Goal: Check status: Check status

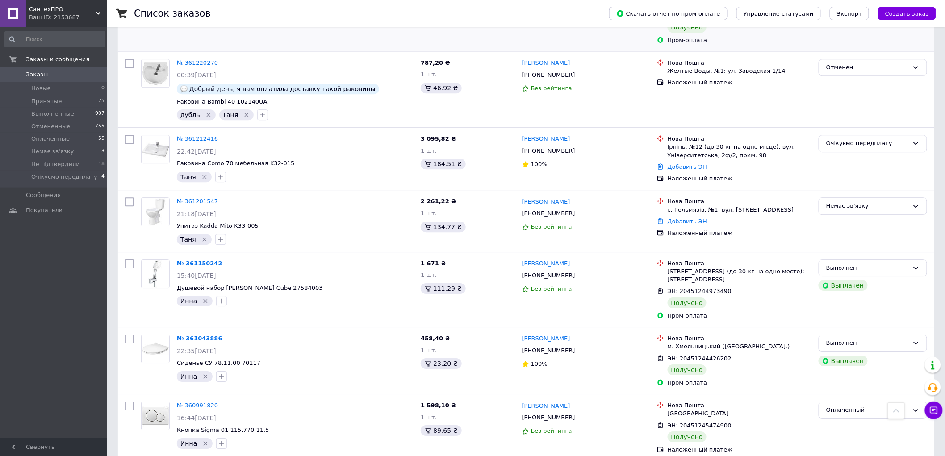
scroll to position [1002, 0]
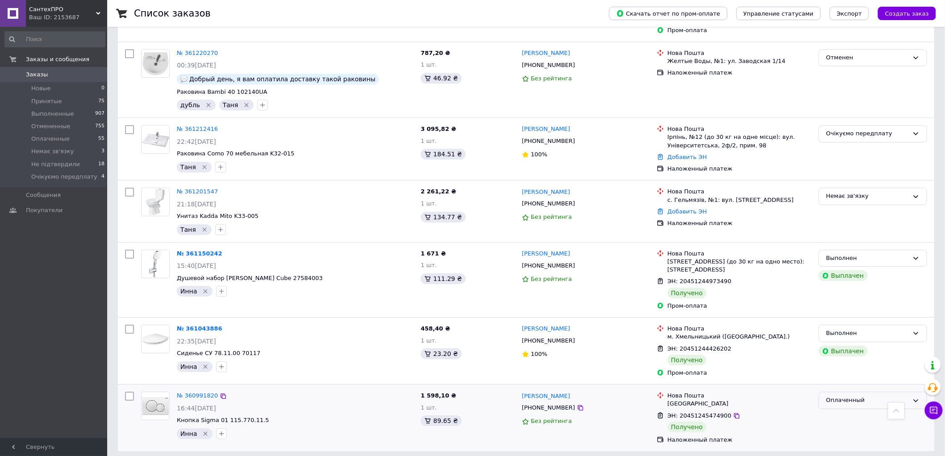
click at [841, 395] on div "Оплаченный" at bounding box center [867, 399] width 83 height 9
click at [836, 427] on li "Выполнен" at bounding box center [873, 435] width 108 height 17
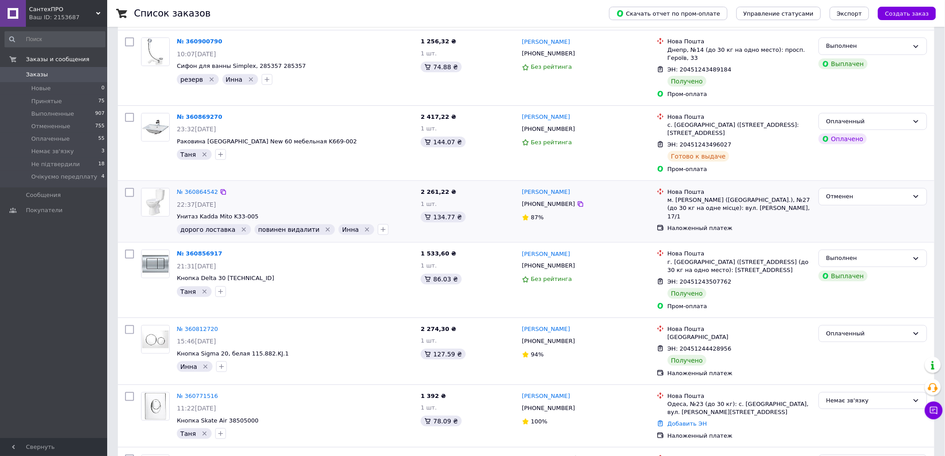
scroll to position [297, 0]
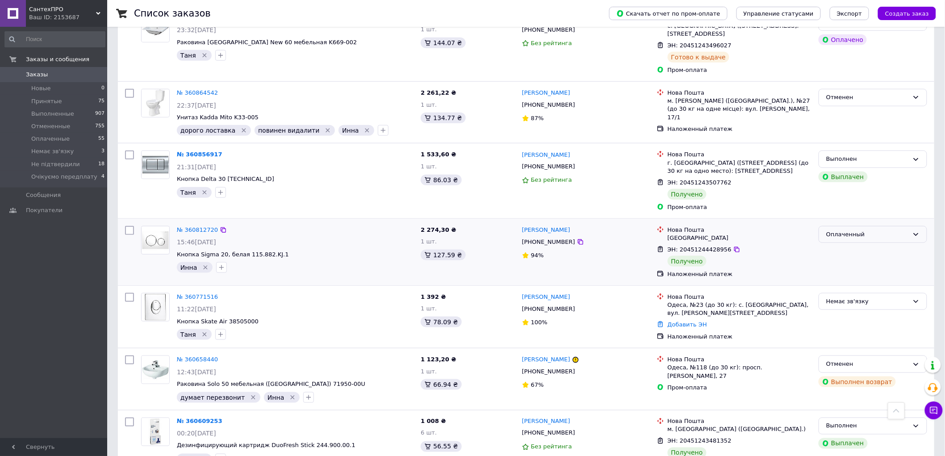
click at [864, 230] on div "Оплаченный" at bounding box center [867, 234] width 83 height 9
click at [848, 262] on li "Выполнен" at bounding box center [873, 269] width 108 height 17
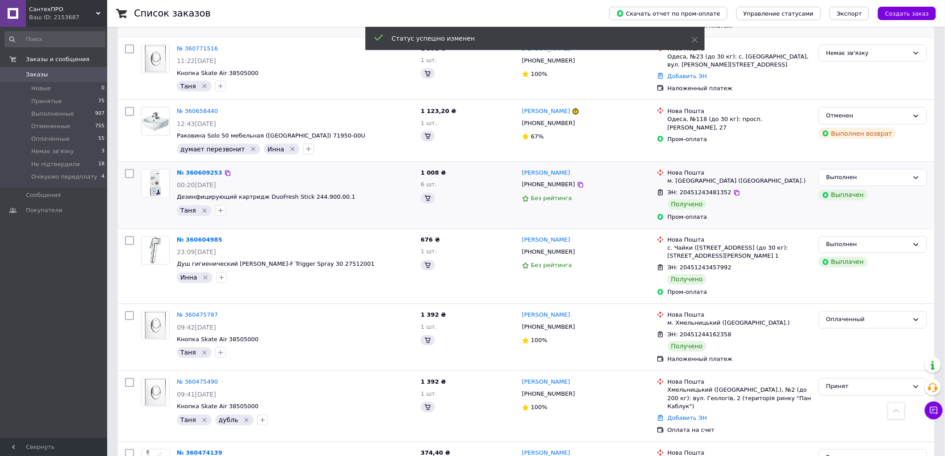
scroll to position [595, 0]
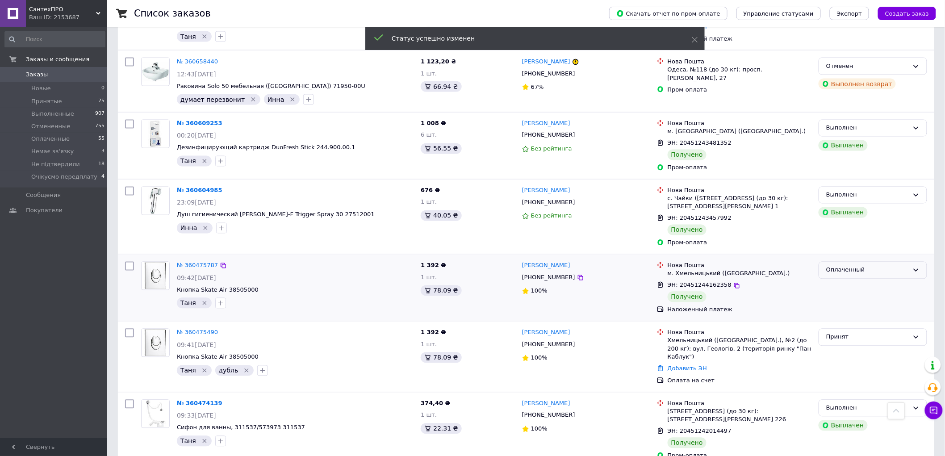
click at [843, 266] on div "Оплаченный" at bounding box center [867, 270] width 83 height 9
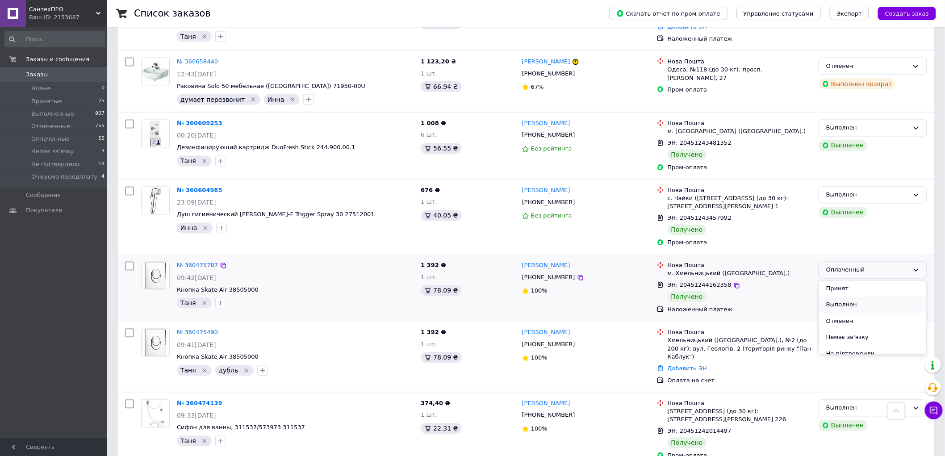
click at [838, 297] on li "Выполнен" at bounding box center [873, 305] width 108 height 17
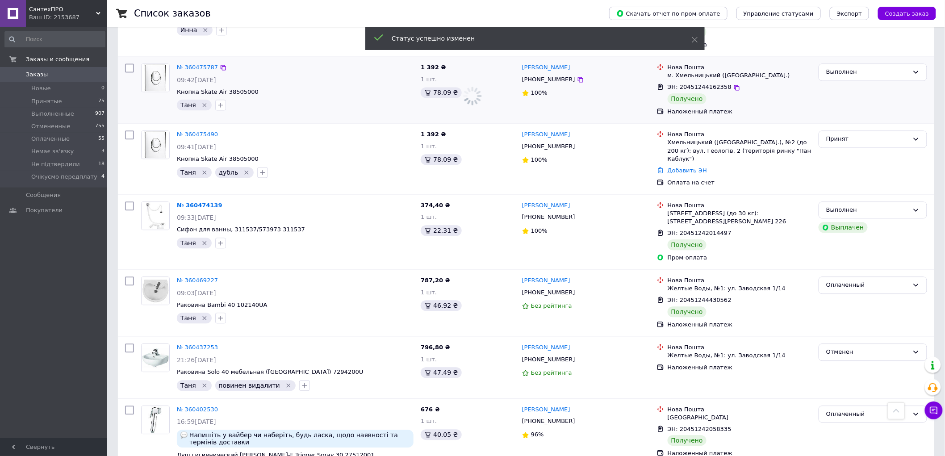
scroll to position [843, 0]
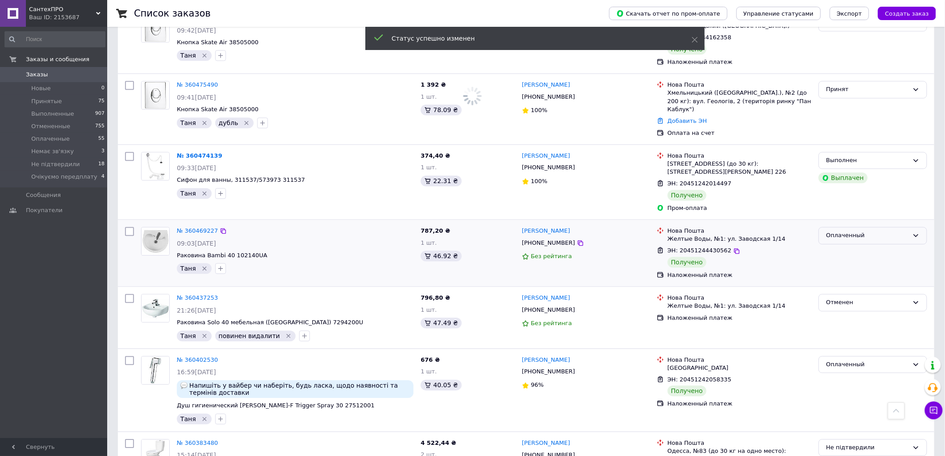
drag, startPoint x: 862, startPoint y: 222, endPoint x: 857, endPoint y: 225, distance: 5.4
click at [862, 231] on div "Оплаченный" at bounding box center [867, 235] width 83 height 9
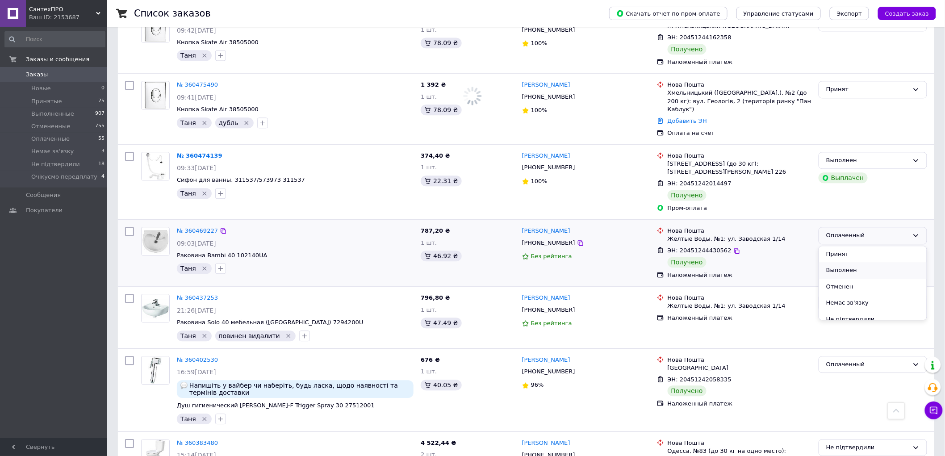
click at [847, 262] on li "Выполнен" at bounding box center [873, 270] width 108 height 17
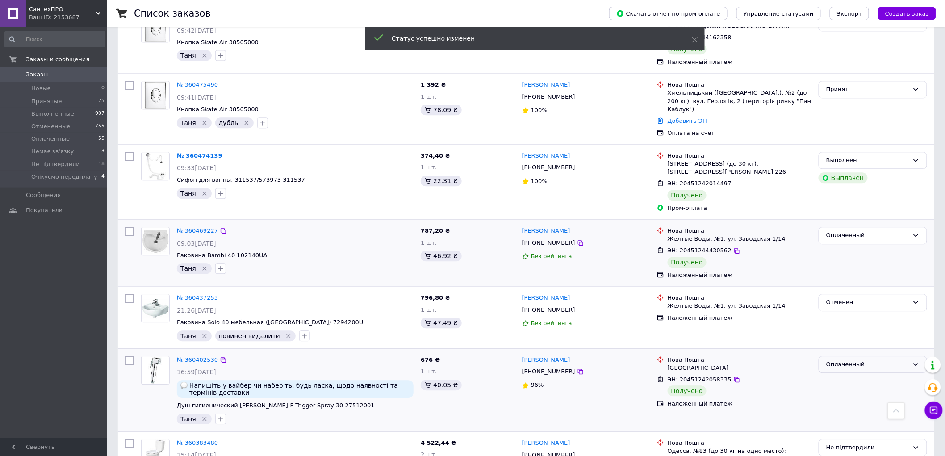
click at [851, 360] on div "Оплаченный" at bounding box center [867, 364] width 83 height 9
click at [840, 391] on li "Выполнен" at bounding box center [873, 399] width 108 height 17
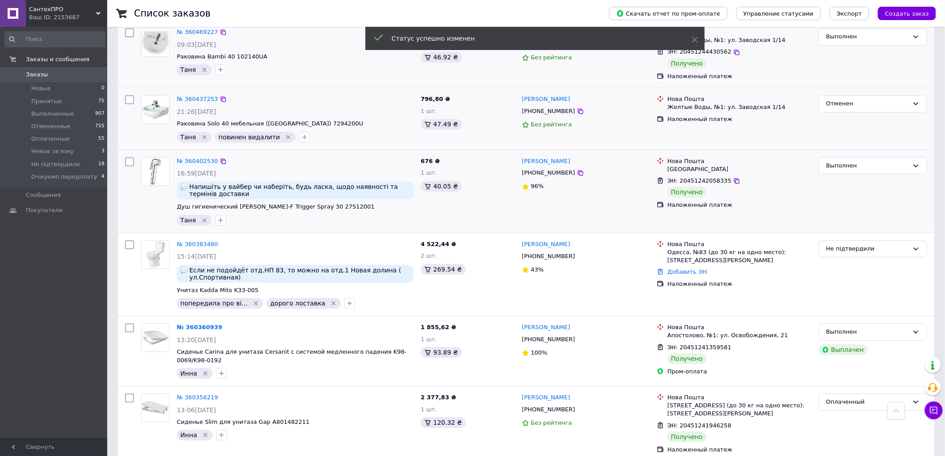
scroll to position [1066, 0]
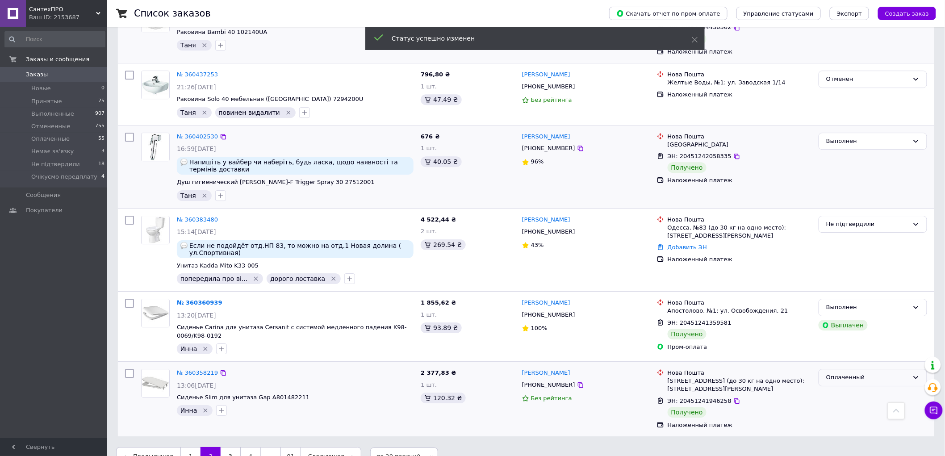
click at [845, 373] on div "Оплаченный" at bounding box center [867, 377] width 83 height 9
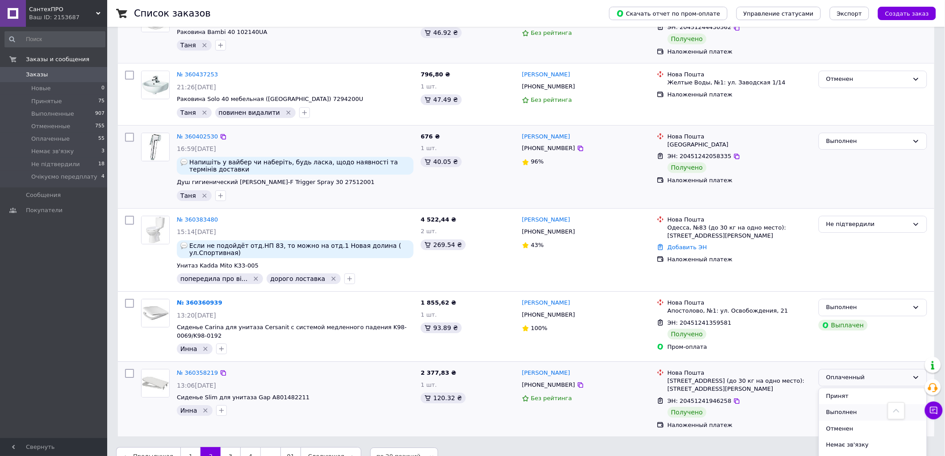
click at [833, 404] on li "Выполнен" at bounding box center [873, 412] width 108 height 17
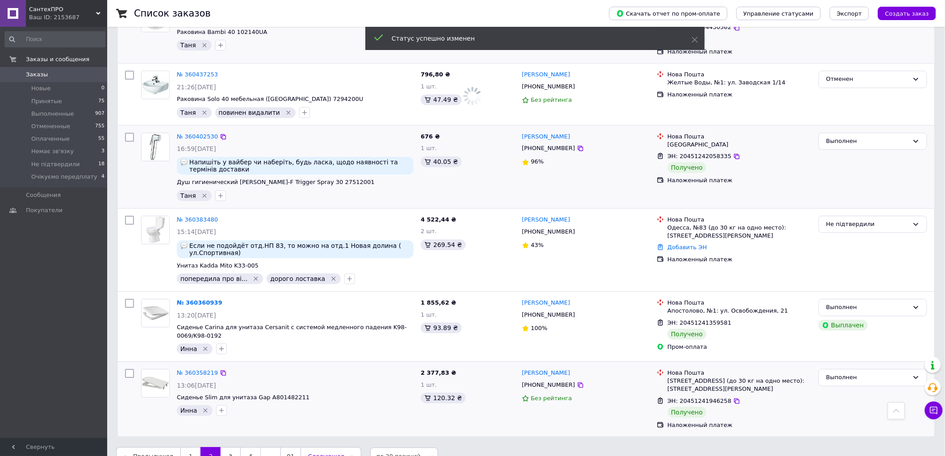
click at [329, 447] on link "Следующая" at bounding box center [330, 456] width 61 height 19
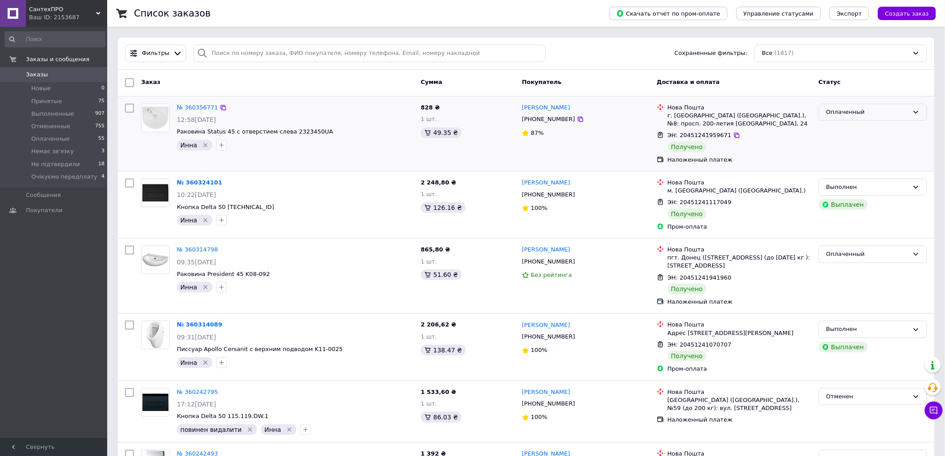
drag, startPoint x: 885, startPoint y: 112, endPoint x: 881, endPoint y: 114, distance: 4.8
click at [885, 112] on div "Оплаченный" at bounding box center [867, 112] width 83 height 9
click at [852, 149] on li "Выполнен" at bounding box center [873, 147] width 108 height 17
click at [866, 257] on div "Оплаченный" at bounding box center [867, 254] width 83 height 9
click at [850, 293] on li "Выполнен" at bounding box center [873, 289] width 108 height 17
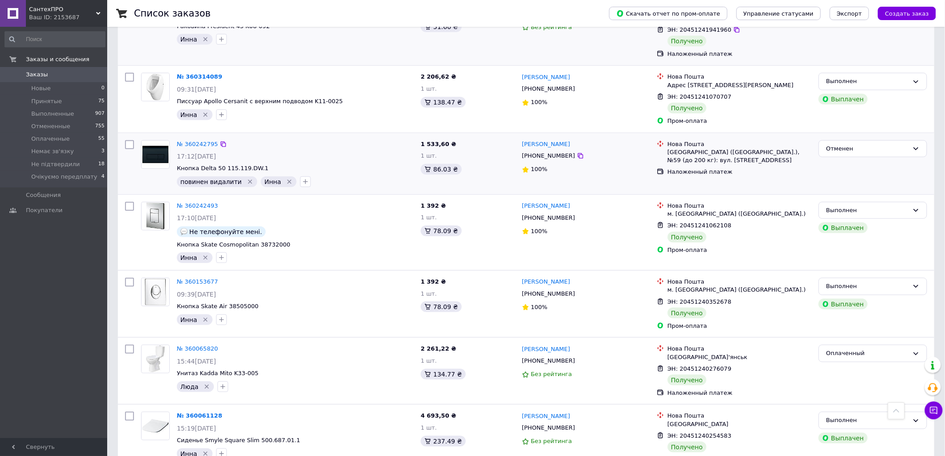
scroll to position [347, 0]
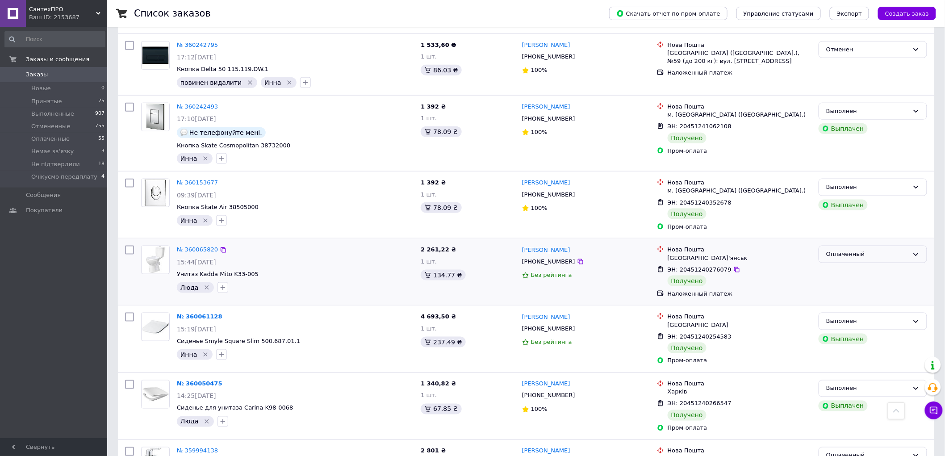
click at [844, 256] on div "Оплаченный" at bounding box center [867, 254] width 83 height 9
click at [835, 293] on li "Выполнен" at bounding box center [873, 289] width 108 height 17
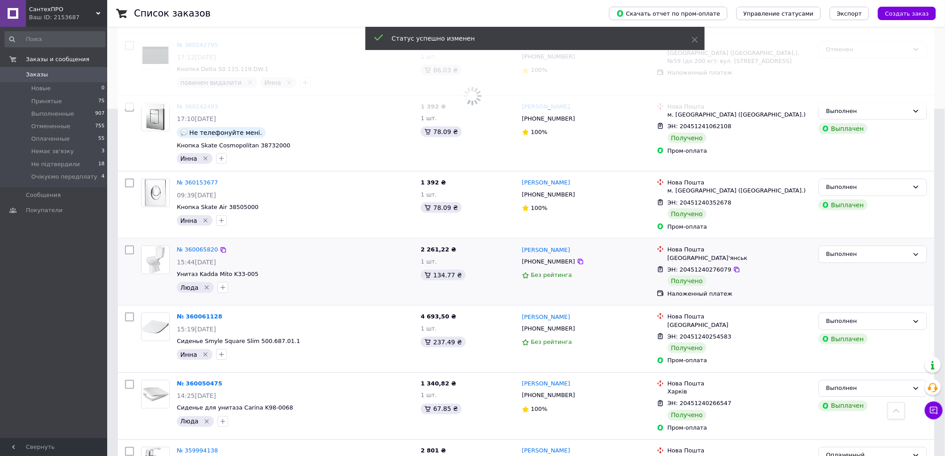
scroll to position [545, 0]
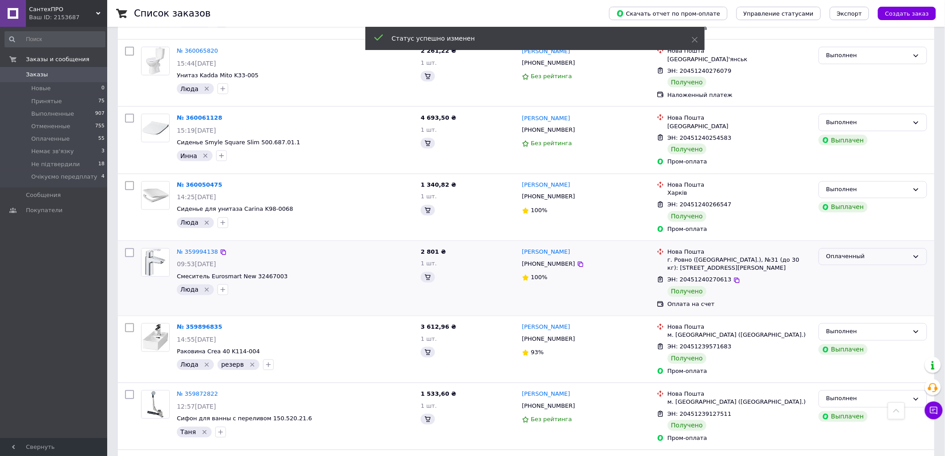
click at [853, 257] on div "Оплаченный" at bounding box center [867, 256] width 83 height 9
click at [841, 291] on li "Выполнен" at bounding box center [873, 291] width 108 height 17
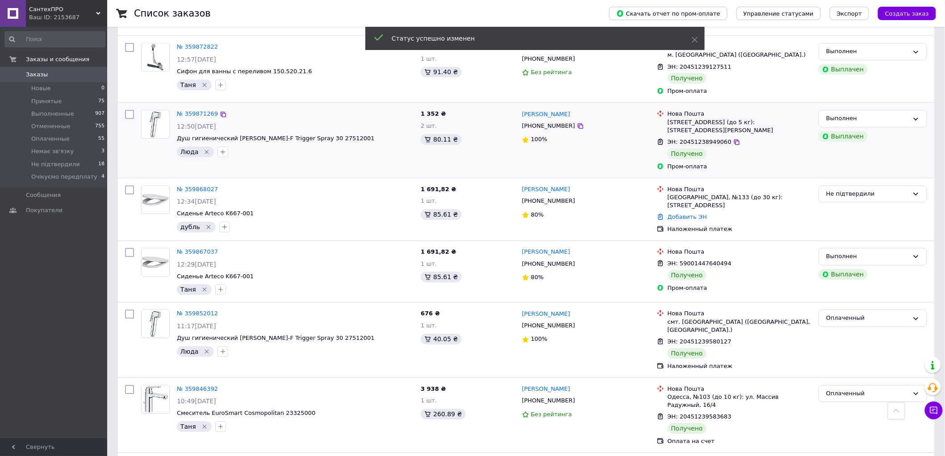
scroll to position [942, 0]
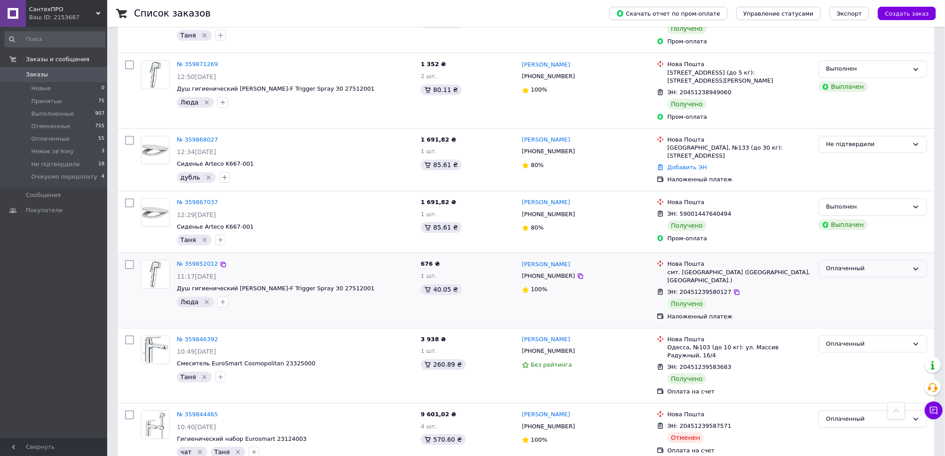
click at [838, 270] on div "Оплаченный" at bounding box center [867, 268] width 83 height 9
click at [828, 304] on li "Выполнен" at bounding box center [873, 304] width 108 height 17
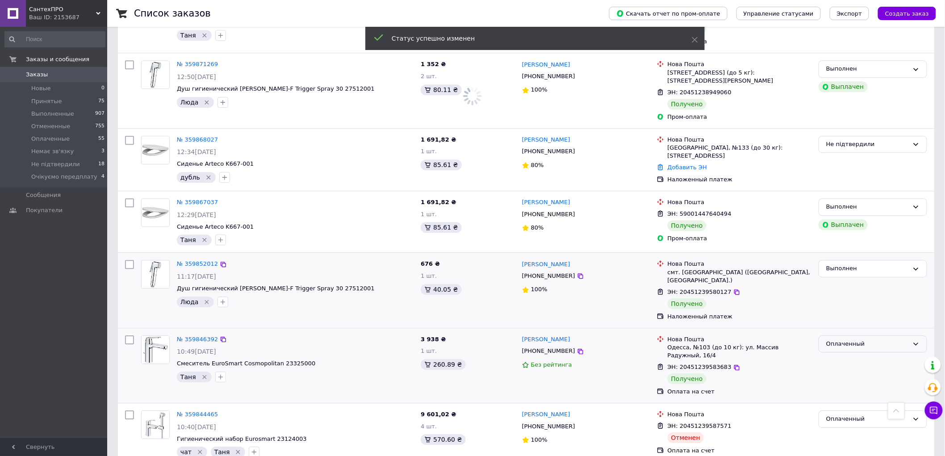
click at [842, 339] on div "Оплаченный" at bounding box center [867, 343] width 83 height 9
click at [839, 370] on li "Выполнен" at bounding box center [873, 378] width 108 height 17
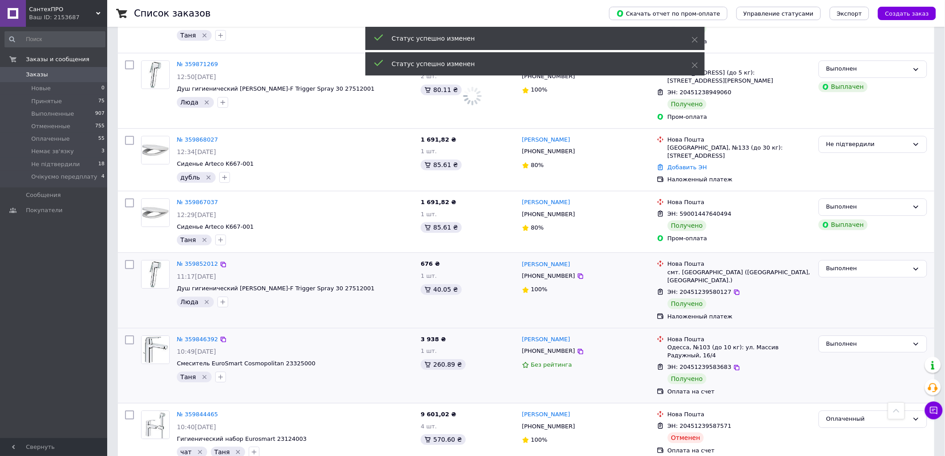
scroll to position [1054, 0]
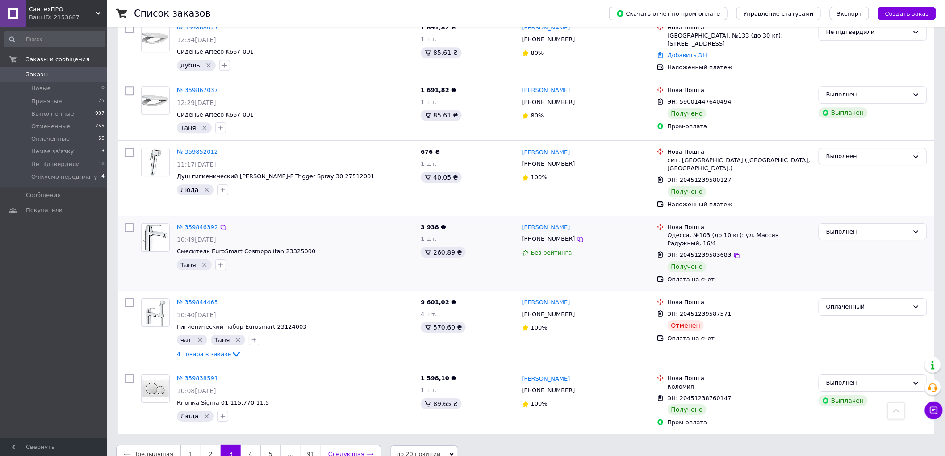
click at [363, 445] on link "Следующая" at bounding box center [350, 454] width 61 height 19
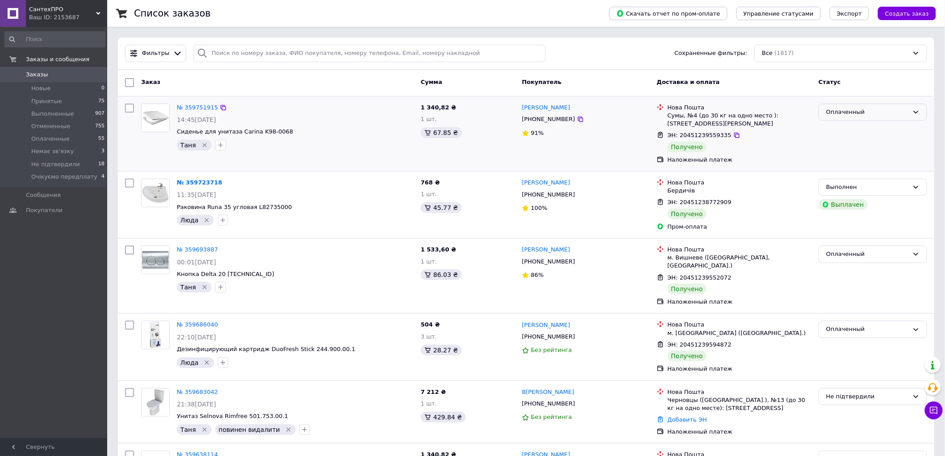
click at [855, 112] on div "Оплаченный" at bounding box center [867, 112] width 83 height 9
click at [834, 147] on li "Выполнен" at bounding box center [873, 147] width 108 height 17
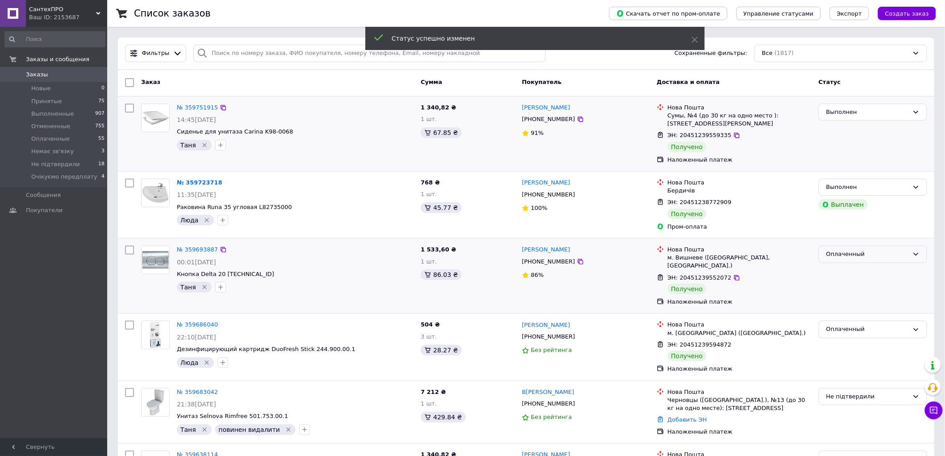
click at [839, 254] on div "Оплаченный" at bounding box center [867, 254] width 83 height 9
click at [836, 288] on li "Выполнен" at bounding box center [873, 289] width 108 height 17
click at [844, 325] on div "Оплаченный" at bounding box center [867, 329] width 83 height 9
click at [842, 356] on li "Выполнен" at bounding box center [873, 364] width 108 height 17
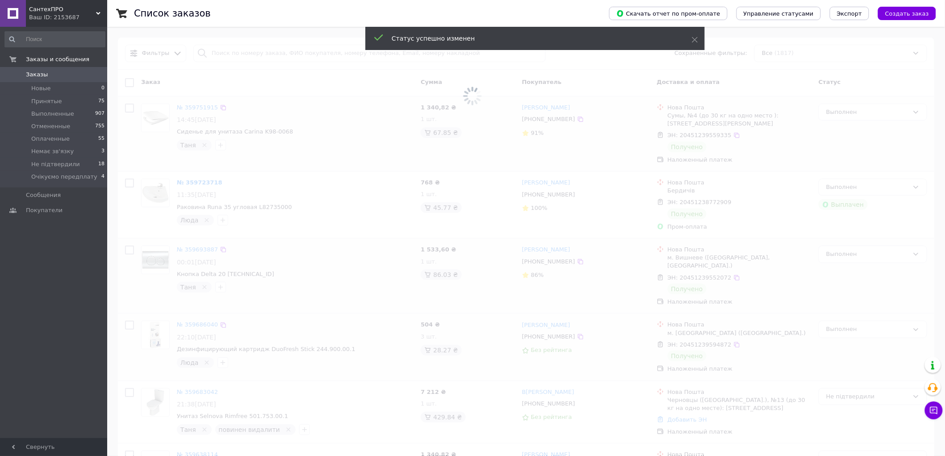
scroll to position [149, 0]
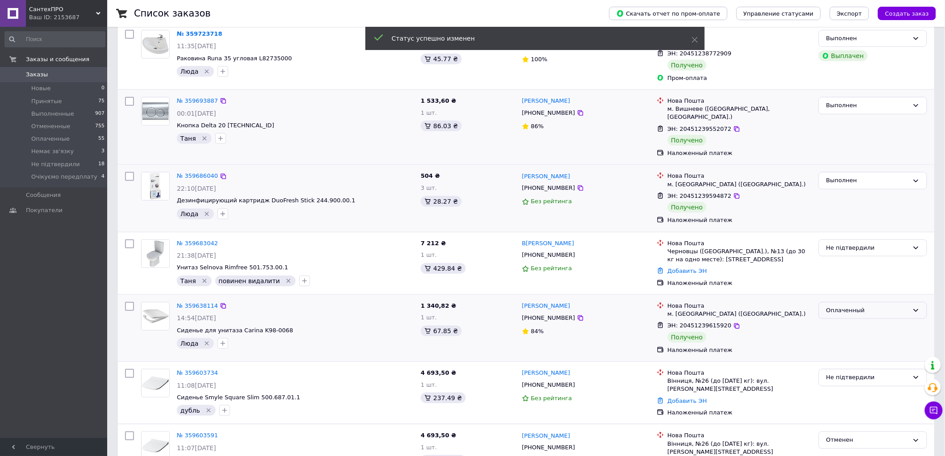
click at [866, 306] on div "Оплаченный" at bounding box center [867, 310] width 83 height 9
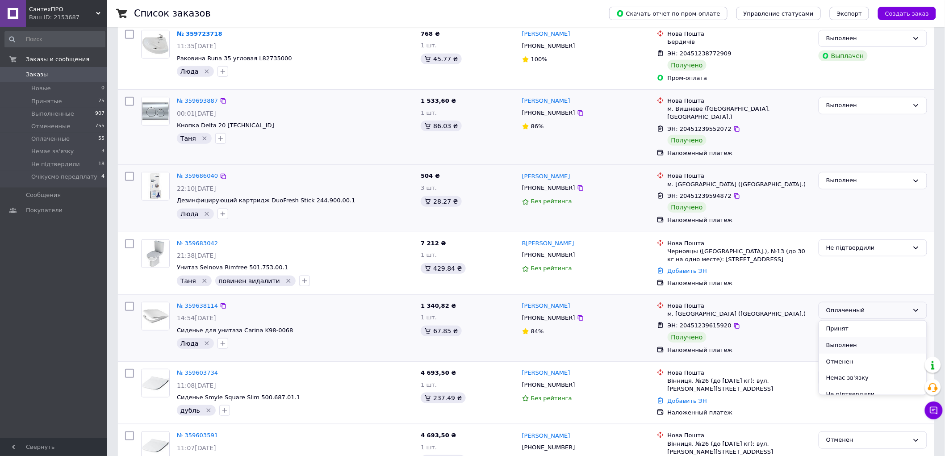
click at [842, 338] on li "Выполнен" at bounding box center [873, 345] width 108 height 17
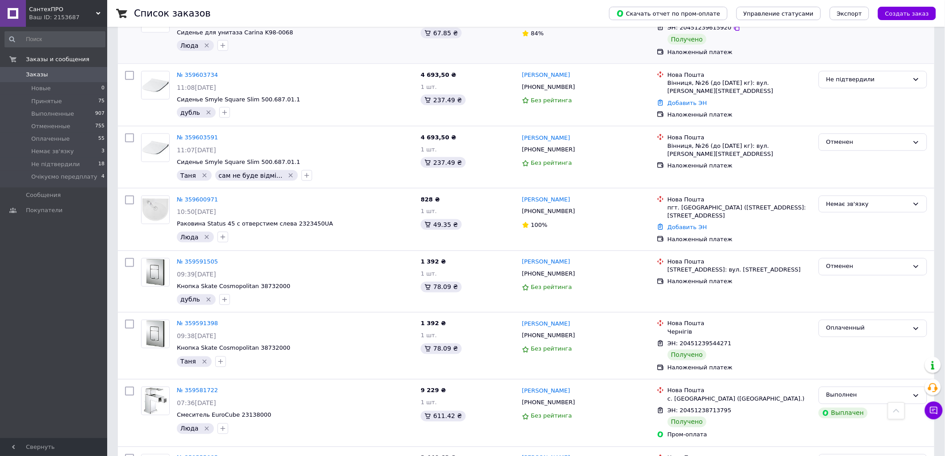
scroll to position [545, 0]
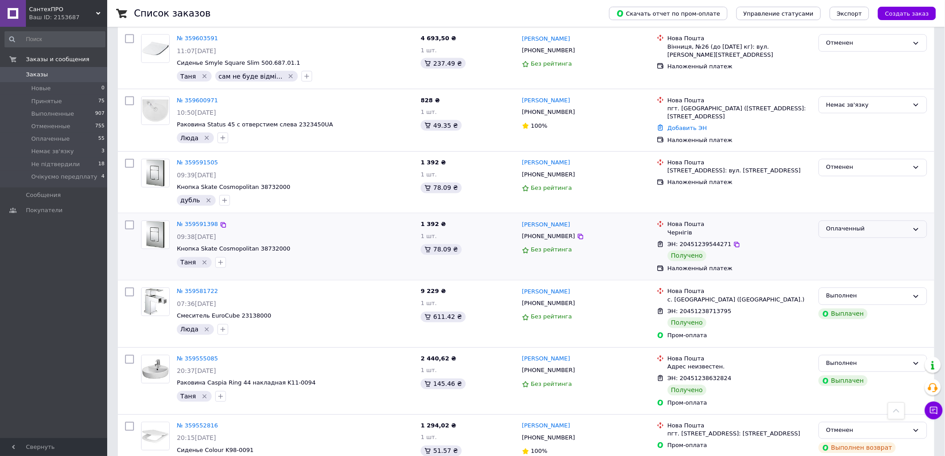
drag, startPoint x: 862, startPoint y: 220, endPoint x: 857, endPoint y: 228, distance: 9.3
click at [862, 225] on div "Оплаченный" at bounding box center [867, 229] width 83 height 9
click at [846, 257] on li "Выполнен" at bounding box center [873, 264] width 108 height 17
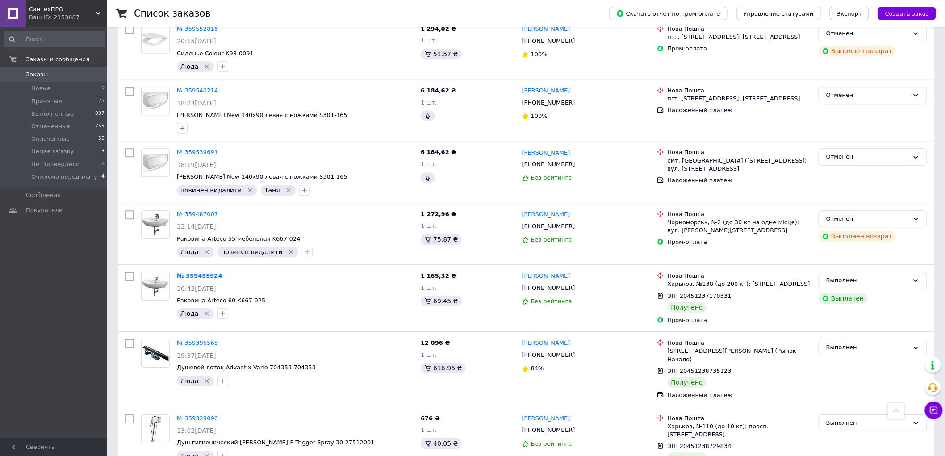
scroll to position [990, 0]
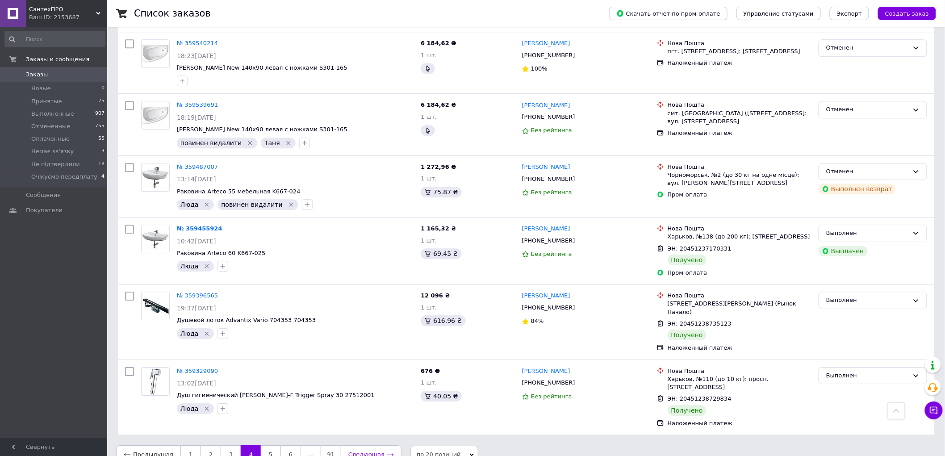
click at [360, 445] on link "Следующая" at bounding box center [371, 454] width 61 height 19
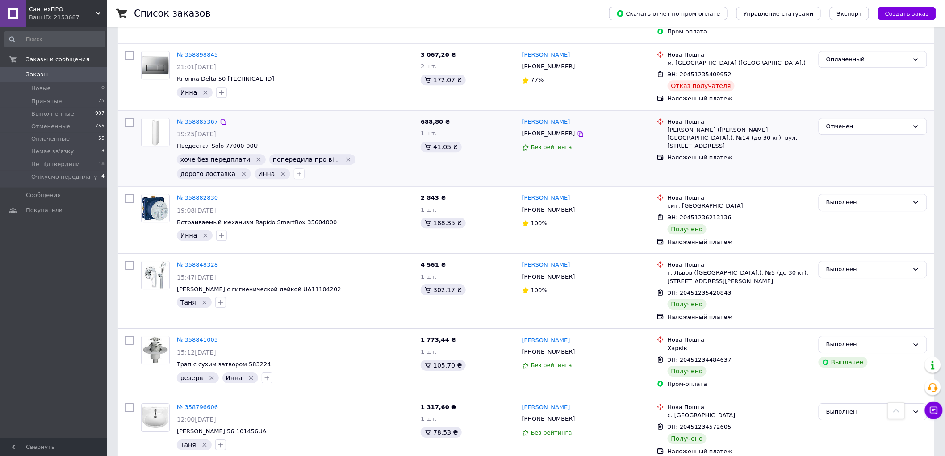
scroll to position [1029, 0]
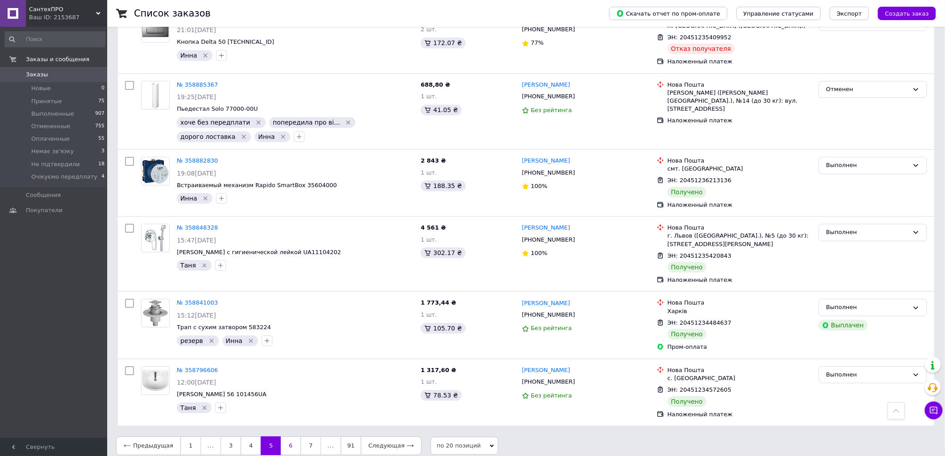
click at [287, 438] on link "6" at bounding box center [291, 445] width 20 height 19
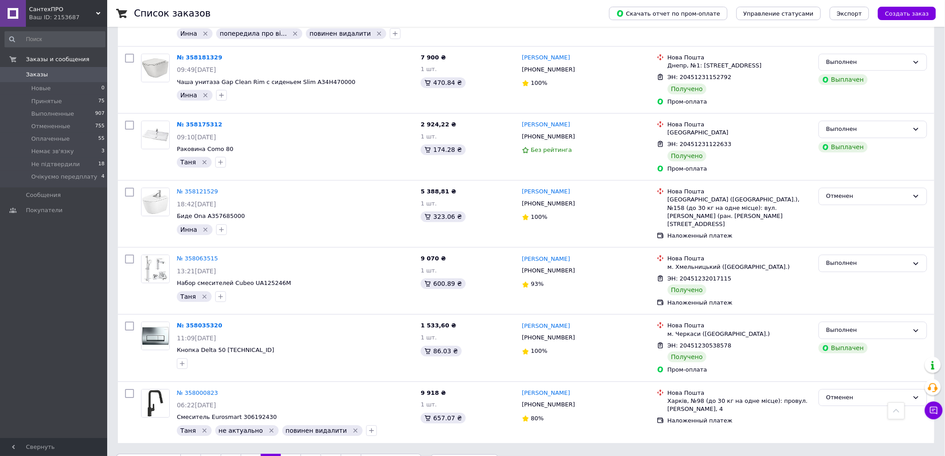
scroll to position [1004, 0]
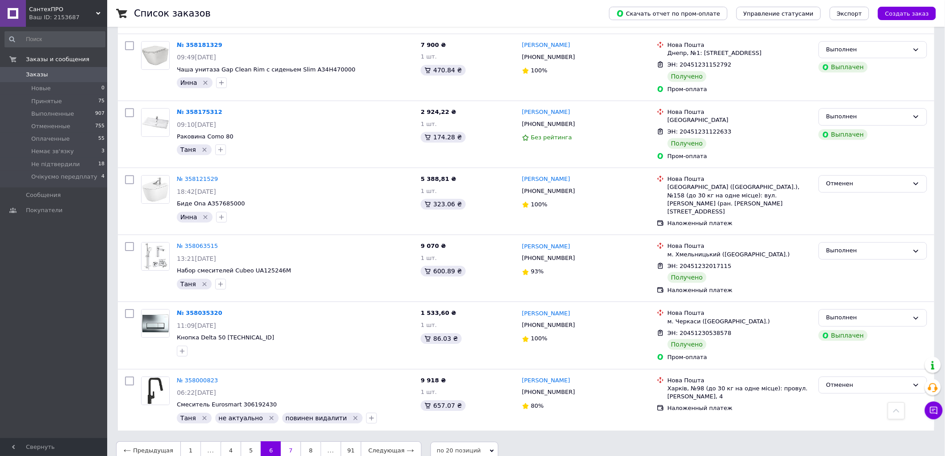
click at [292, 441] on link "7" at bounding box center [291, 450] width 20 height 19
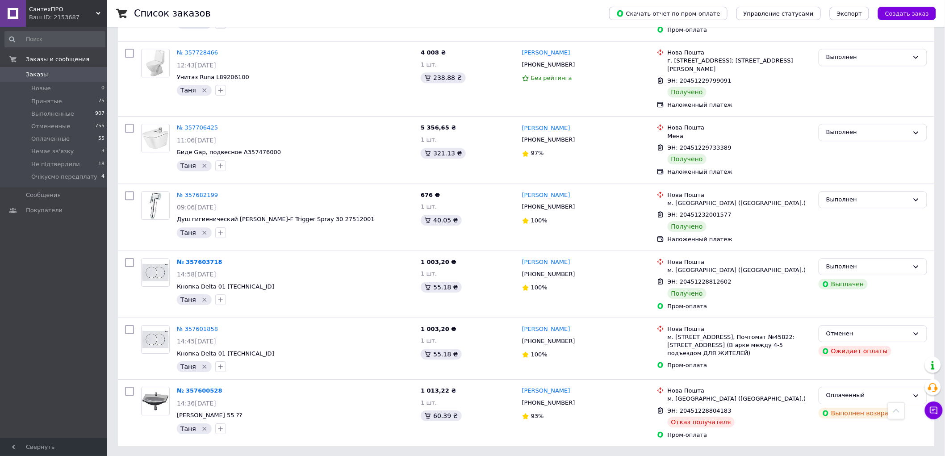
scroll to position [1006, 0]
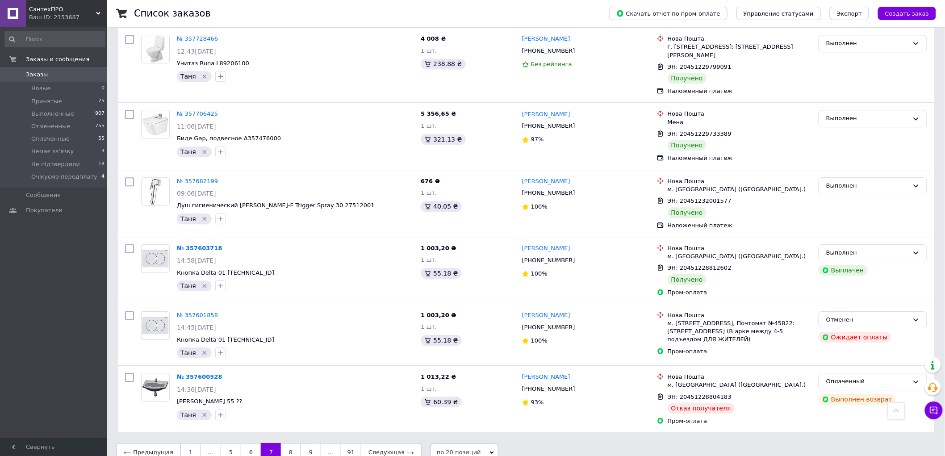
click at [193, 443] on link "1" at bounding box center [190, 452] width 21 height 19
